Goal: Find specific page/section: Find specific page/section

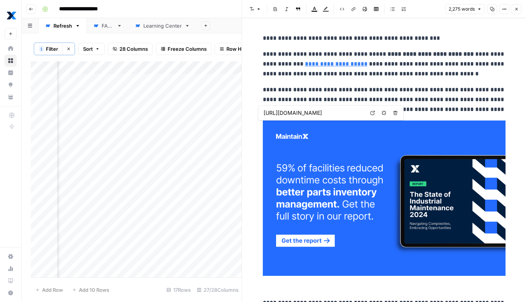
scroll to position [0, 723]
click at [517, 10] on icon "button" at bounding box center [516, 9] width 3 height 3
click at [516, 8] on icon "button" at bounding box center [516, 9] width 5 height 5
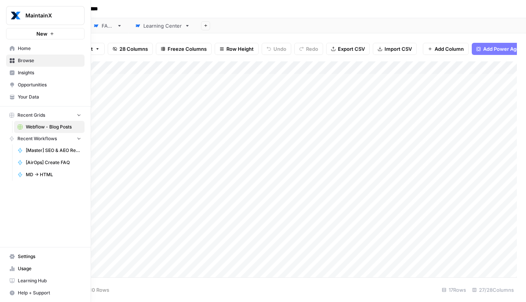
click at [12, 53] on link "Home" at bounding box center [45, 48] width 78 height 12
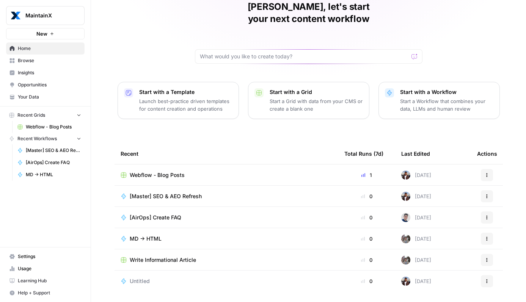
scroll to position [47, 0]
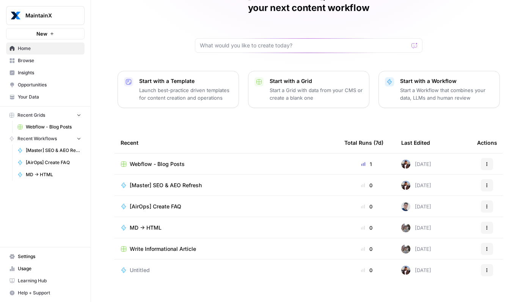
click at [172, 182] on span "[Master] SEO & AEO Refresh" at bounding box center [166, 186] width 72 height 8
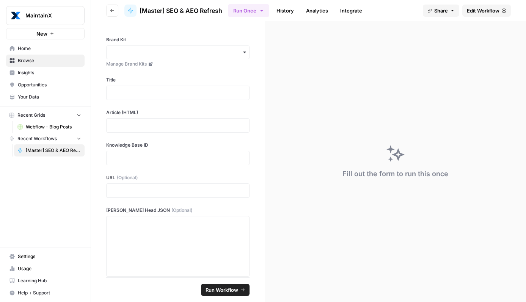
click at [113, 13] on button "Go back" at bounding box center [112, 11] width 12 height 12
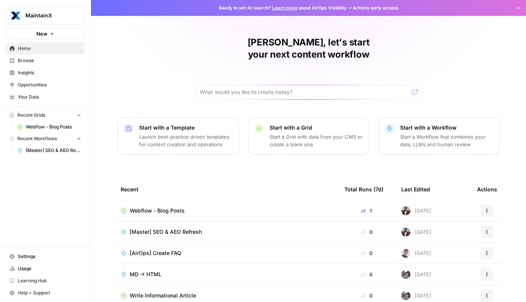
click at [34, 58] on span "Browse" at bounding box center [49, 60] width 63 height 7
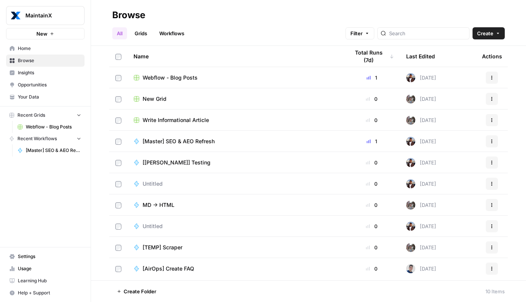
click at [163, 79] on span "Webflow - Blog Posts" at bounding box center [170, 78] width 55 height 8
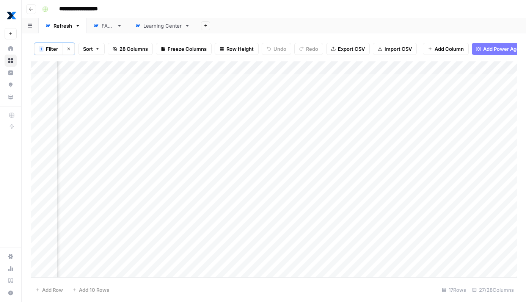
scroll to position [0, 1082]
